Goal: Information Seeking & Learning: Learn about a topic

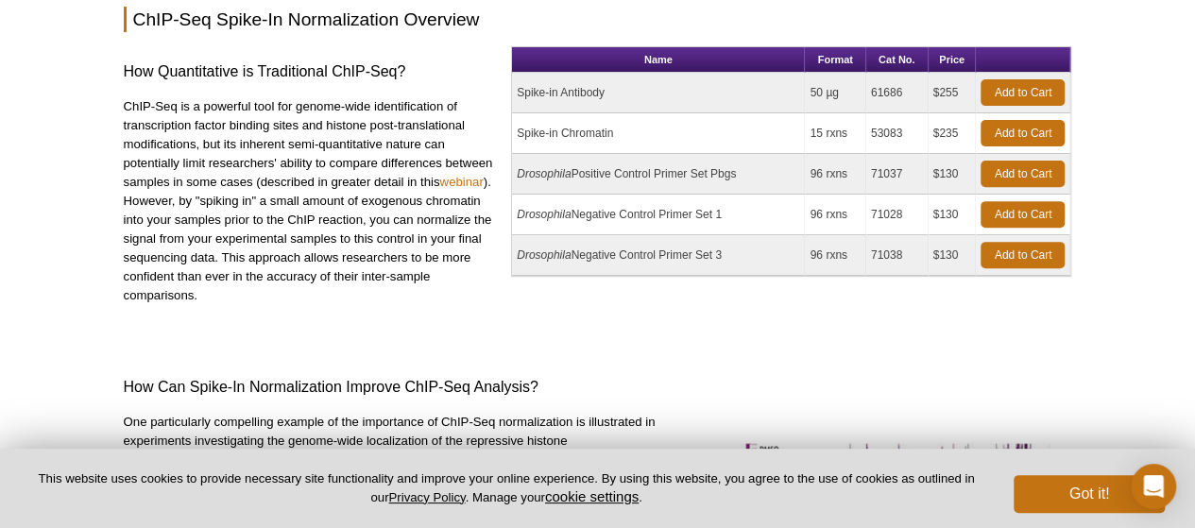
scroll to position [283, 0]
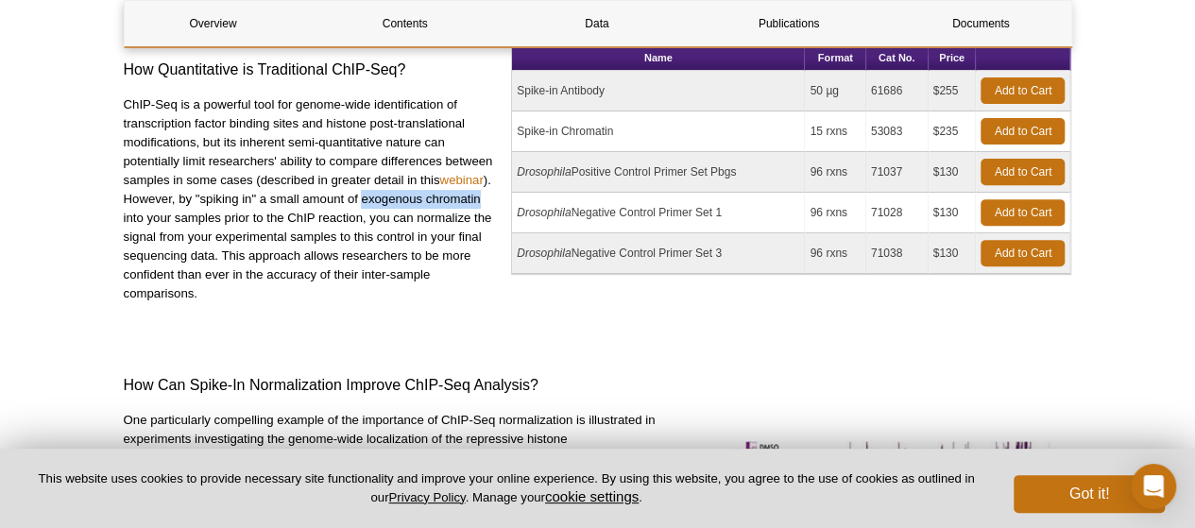
drag, startPoint x: 360, startPoint y: 199, endPoint x: 482, endPoint y: 197, distance: 121.8
click at [482, 197] on p "ChIP-Seq is a powerful tool for genome-wide identification of transcription fac…" at bounding box center [311, 199] width 374 height 208
click at [369, 296] on p "ChIP-Seq is a powerful tool for genome-wide identification of transcription fac…" at bounding box center [311, 199] width 374 height 208
drag, startPoint x: 360, startPoint y: 272, endPoint x: 191, endPoint y: 295, distance: 170.6
click at [191, 295] on p "ChIP-Seq is a powerful tool for genome-wide identification of transcription fac…" at bounding box center [311, 199] width 374 height 208
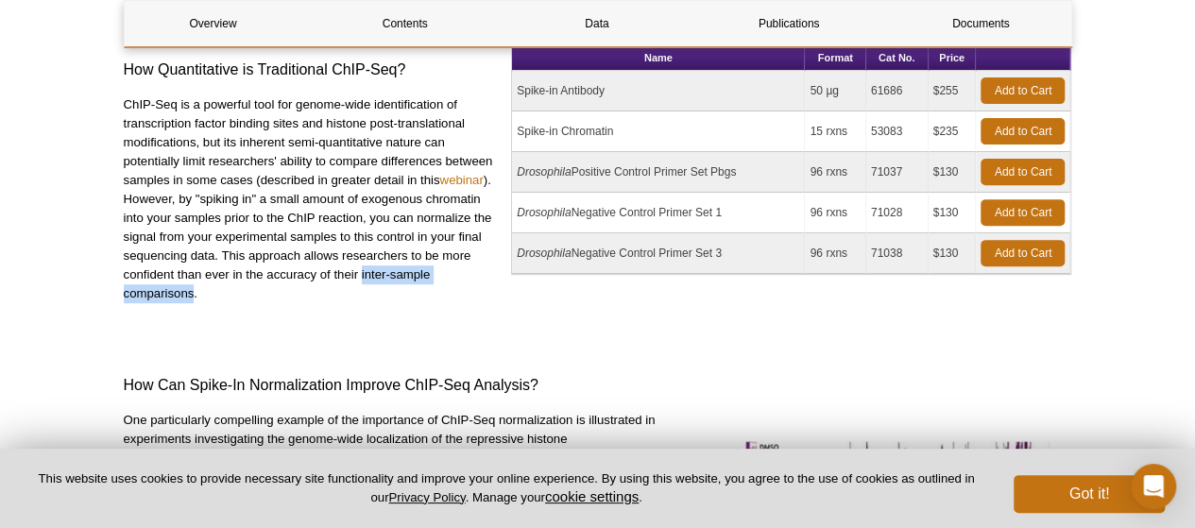
copy p "inter-sample comparisons"
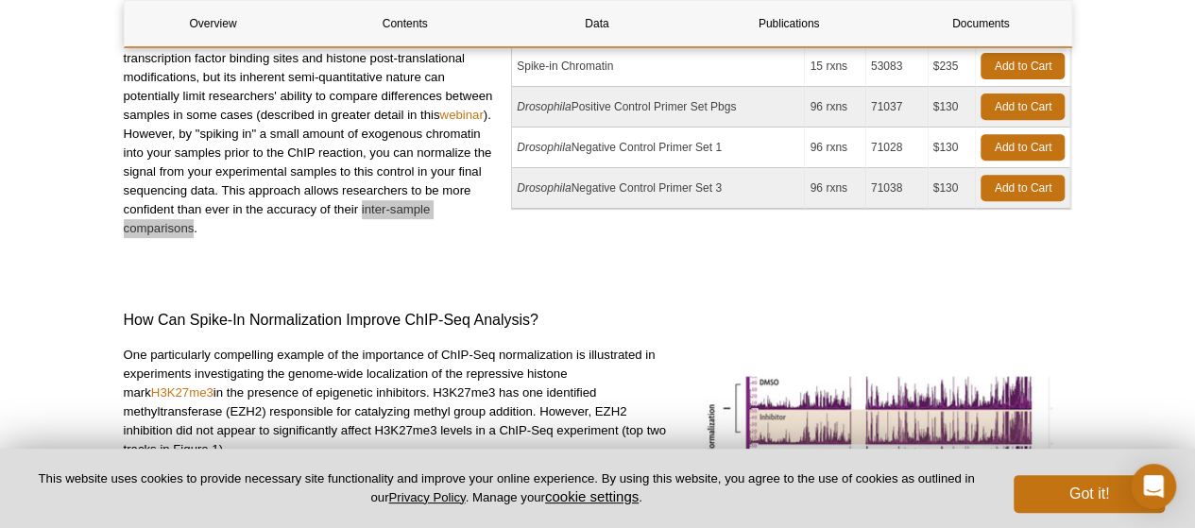
scroll to position [378, 0]
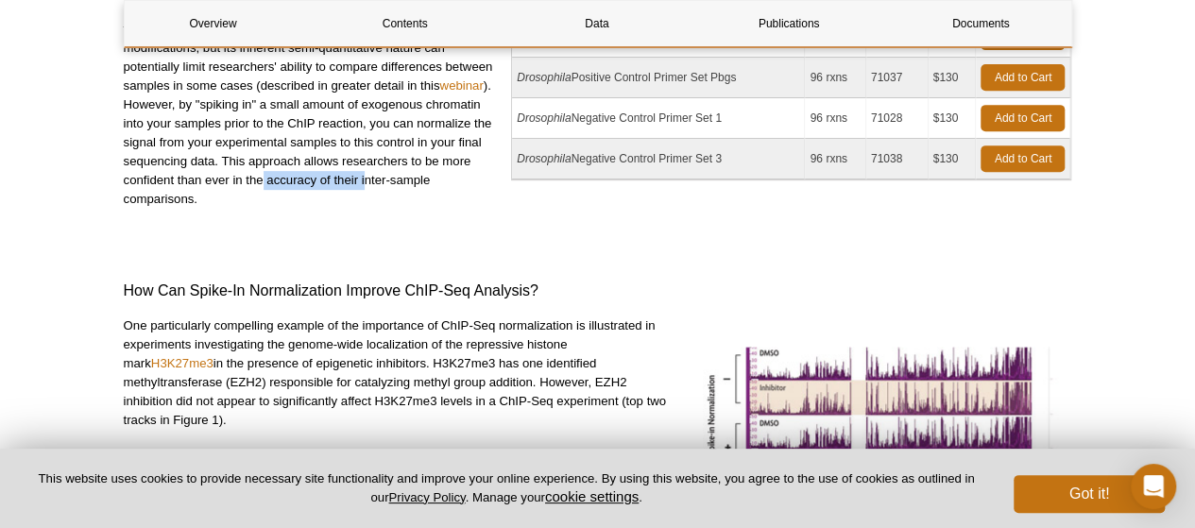
drag, startPoint x: 264, startPoint y: 182, endPoint x: 364, endPoint y: 180, distance: 99.2
click at [364, 180] on p "ChIP-Seq is a powerful tool for genome-wide identification of transcription fac…" at bounding box center [311, 105] width 374 height 208
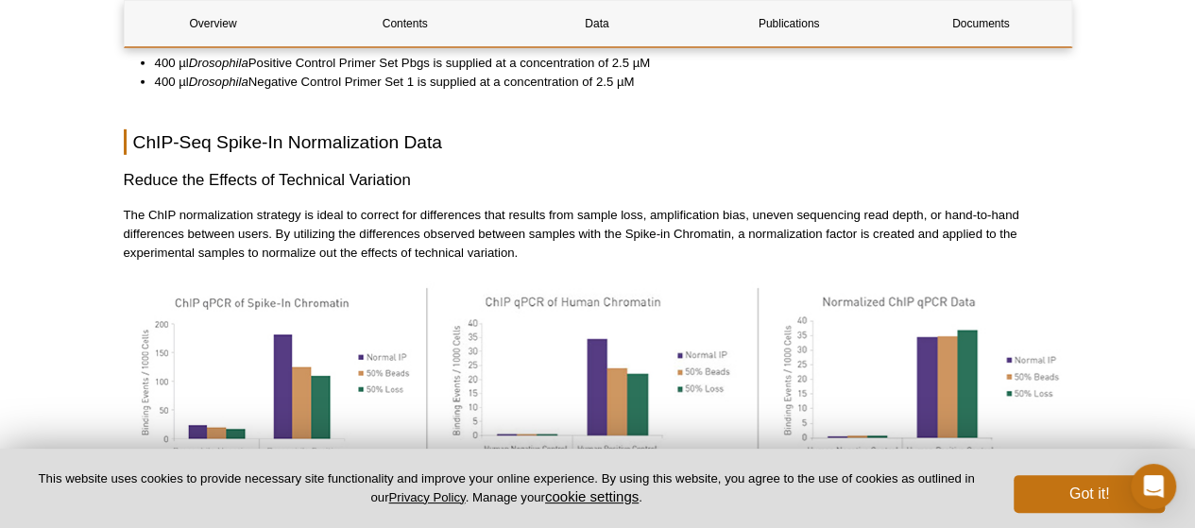
scroll to position [2928, 0]
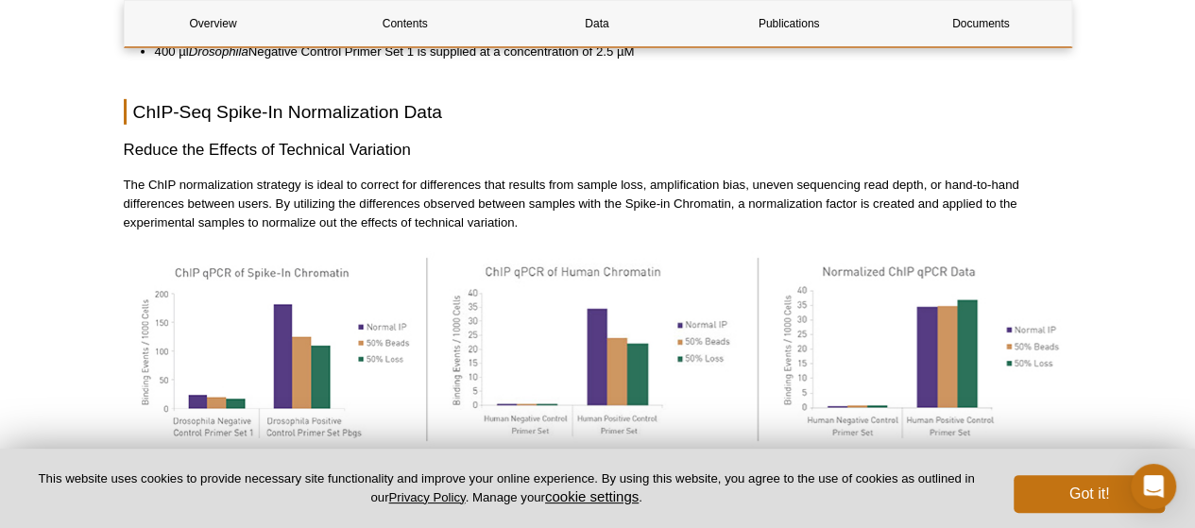
click at [932, 183] on p "The ChIP normalization strategy is ideal to correct for differences that result…" at bounding box center [598, 204] width 948 height 57
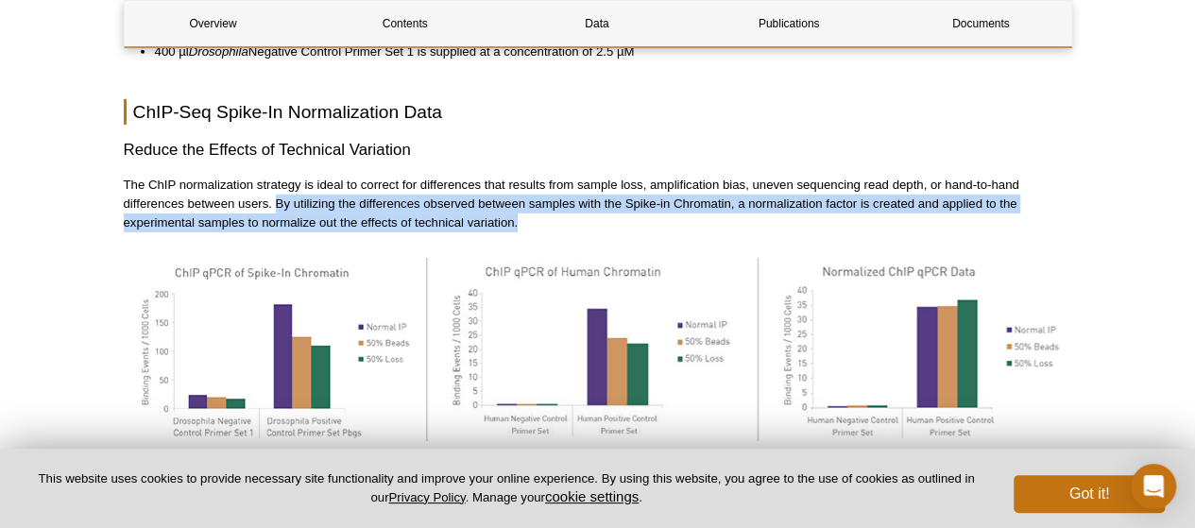
drag, startPoint x: 274, startPoint y: 177, endPoint x: 412, endPoint y: 194, distance: 138.9
click at [565, 201] on p "The ChIP normalization strategy is ideal to correct for differences that result…" at bounding box center [598, 204] width 948 height 57
copy p "By utilizing the differences observed between samples with the Spike-in Chromat…"
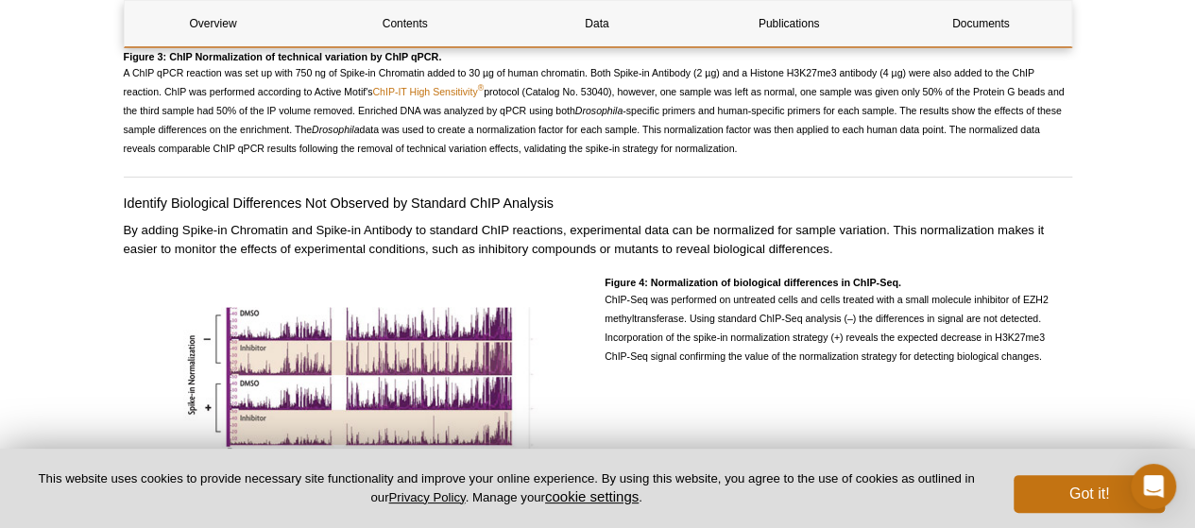
scroll to position [3400, 0]
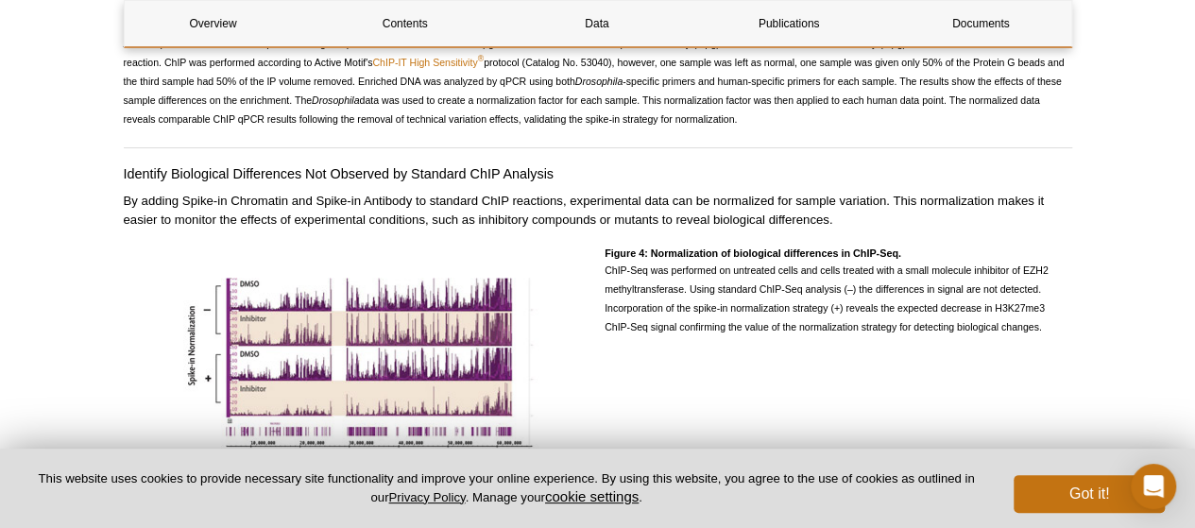
click at [711, 247] on h4 "Figure 4: Normalization of biological differences in ChIP-Seq." at bounding box center [837, 253] width 467 height 12
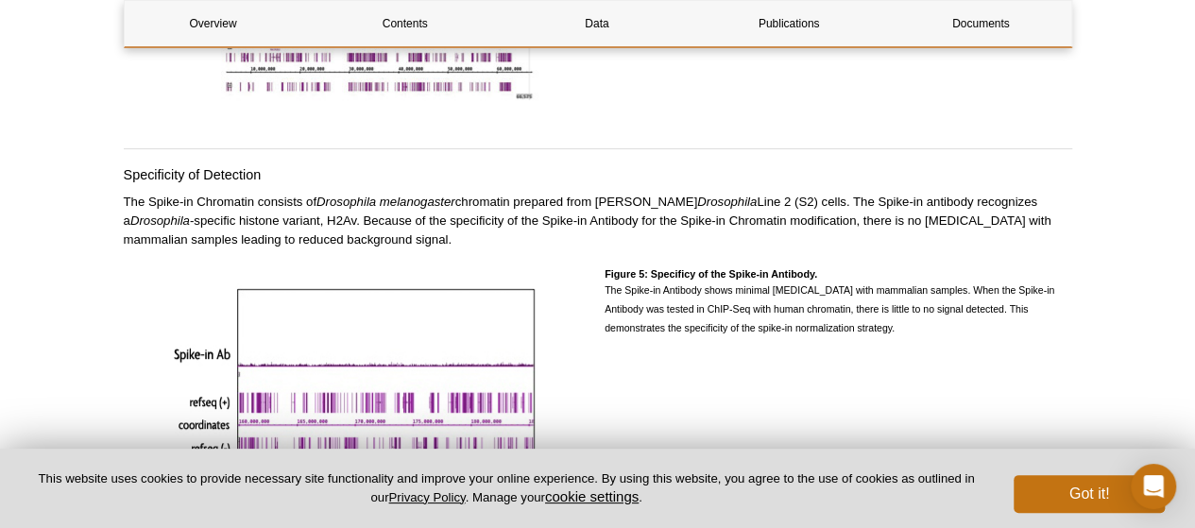
scroll to position [3778, 0]
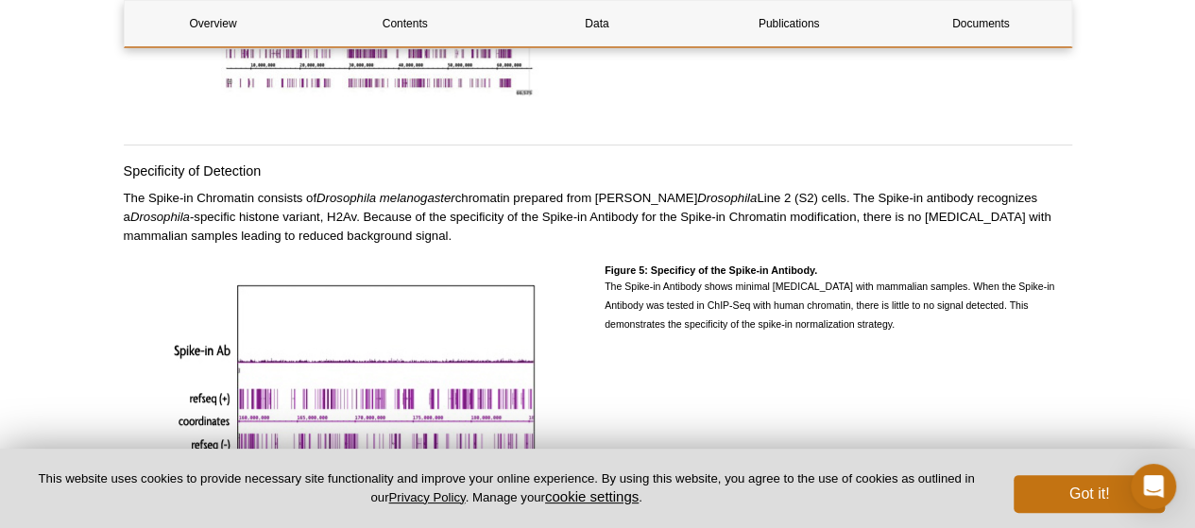
click at [144, 162] on h4 "Specificity of Detection" at bounding box center [598, 170] width 948 height 17
click at [484, 207] on p "The Spike-in Chromatin consists of Drosophila melanogaster chromatin prepared f…" at bounding box center [598, 217] width 948 height 57
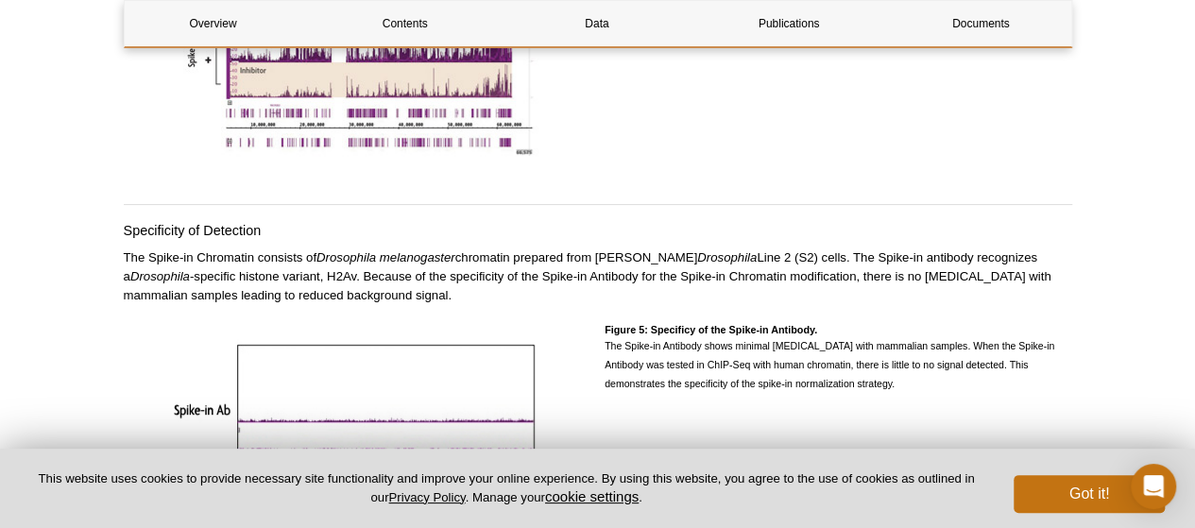
scroll to position [3340, 0]
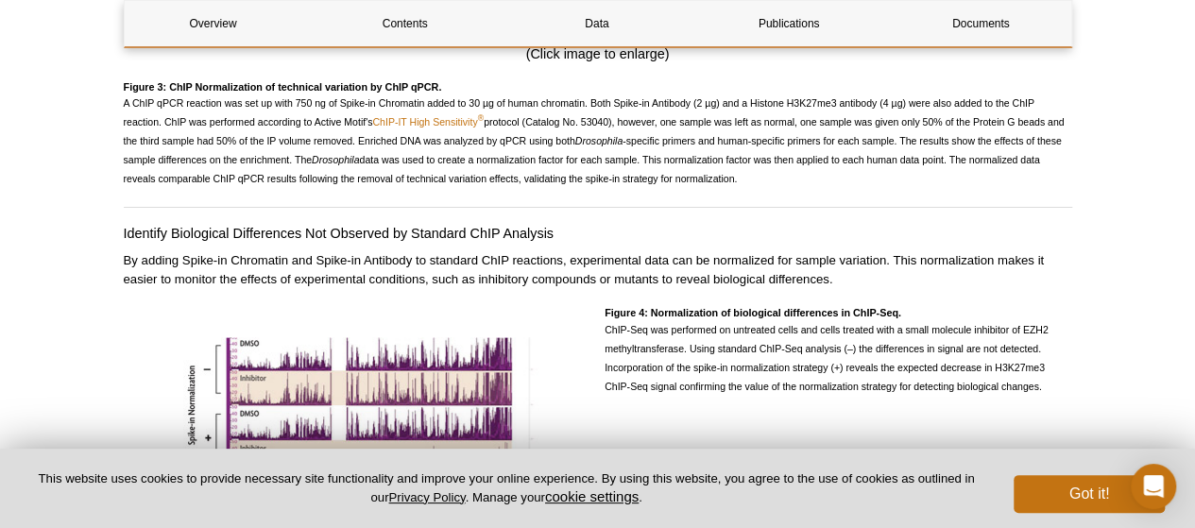
click at [693, 253] on p "By adding Spike-in Chromatin and Spike-in Antibody to standard ChIP reactions, …" at bounding box center [598, 270] width 948 height 38
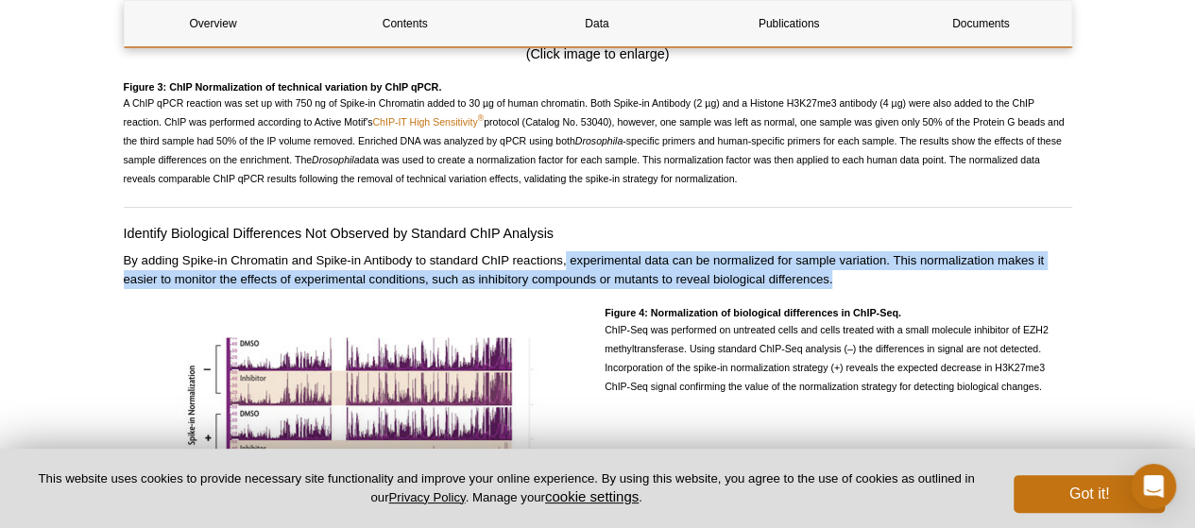
drag, startPoint x: 567, startPoint y: 245, endPoint x: 863, endPoint y: 262, distance: 297.0
click at [863, 262] on p "By adding Spike-in Chromatin and Spike-in Antibody to standard ChIP reactions, …" at bounding box center [598, 270] width 948 height 38
copy p "experimental data can be normalized for sample variation. This normalization ma…"
